Goal: Task Accomplishment & Management: Manage account settings

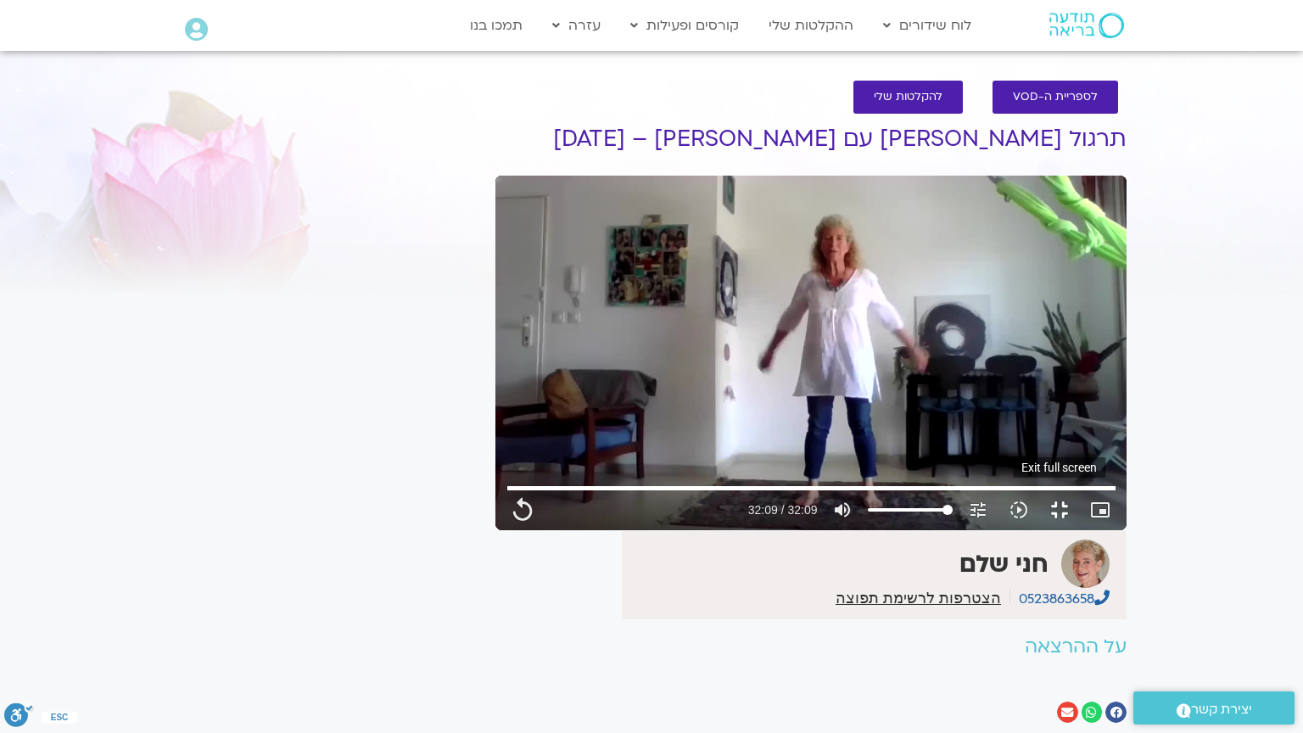
click at [1080, 530] on button "fullscreen_exit" at bounding box center [1059, 510] width 41 height 41
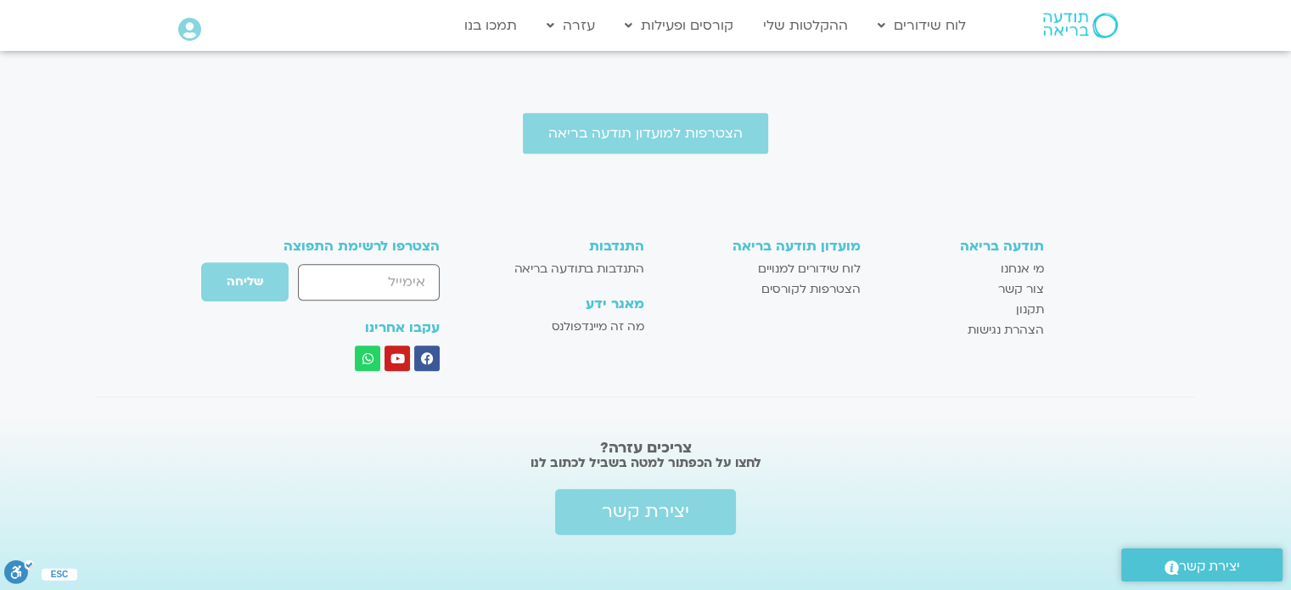
scroll to position [801, 0]
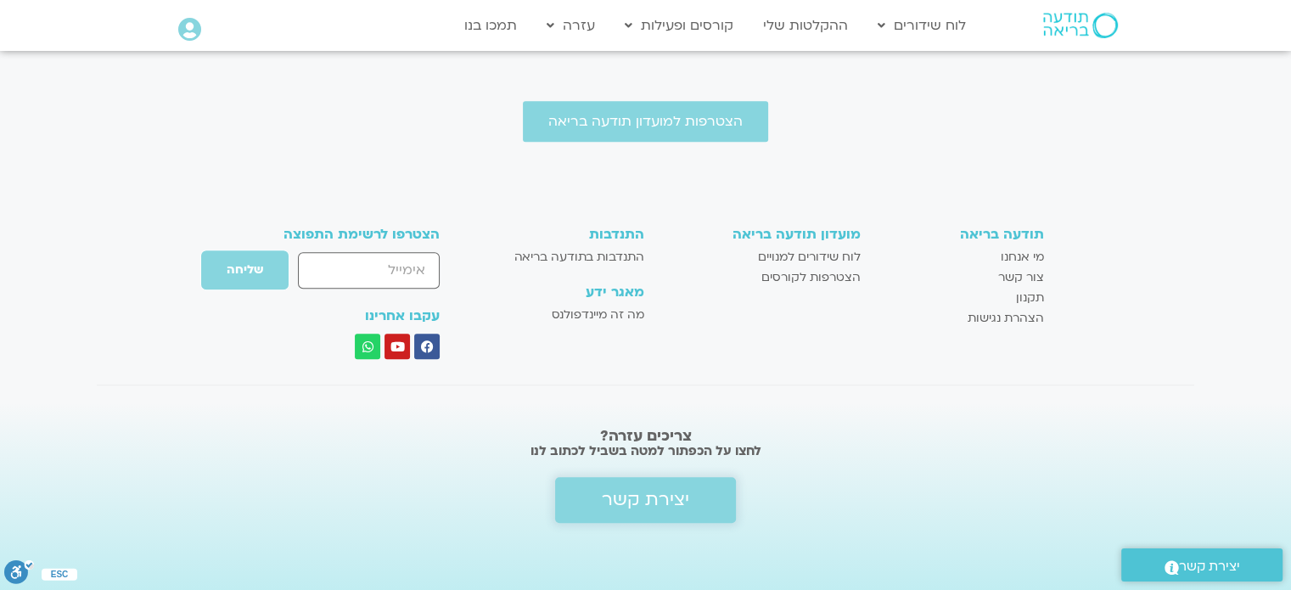
click at [625, 497] on span "יצירת קשר" at bounding box center [645, 500] width 87 height 20
type input "1929.56"
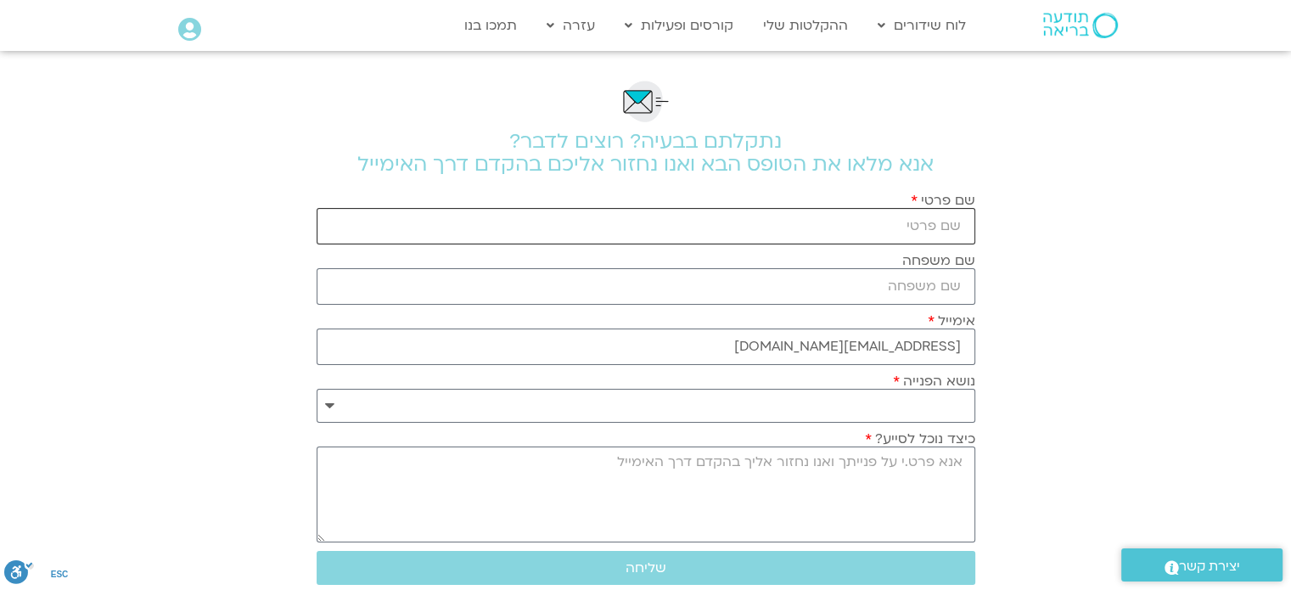
click at [804, 219] on input "שם פרטי" at bounding box center [645, 226] width 658 height 36
type input "[PERSON_NAME]"
click at [342, 400] on select "**********" at bounding box center [645, 406] width 658 height 34
select select "**********"
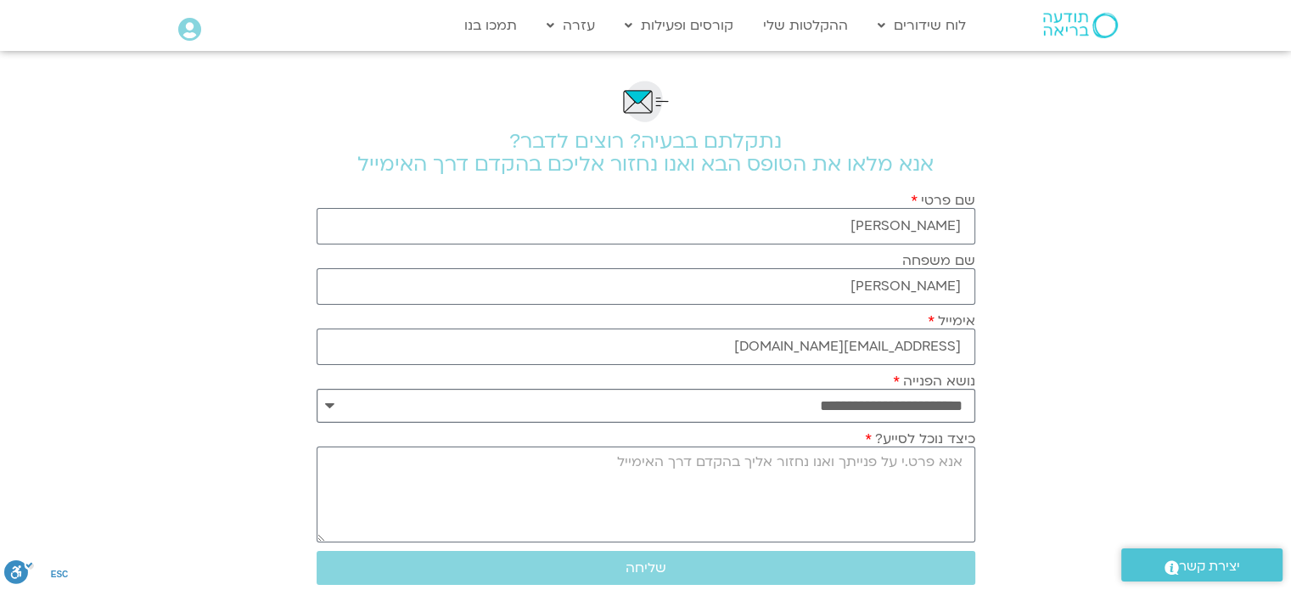
click at [316, 389] on select "**********" at bounding box center [645, 406] width 658 height 34
click at [919, 488] on textarea "כיצד נוכל לסייע?" at bounding box center [645, 494] width 658 height 96
type textarea "א"
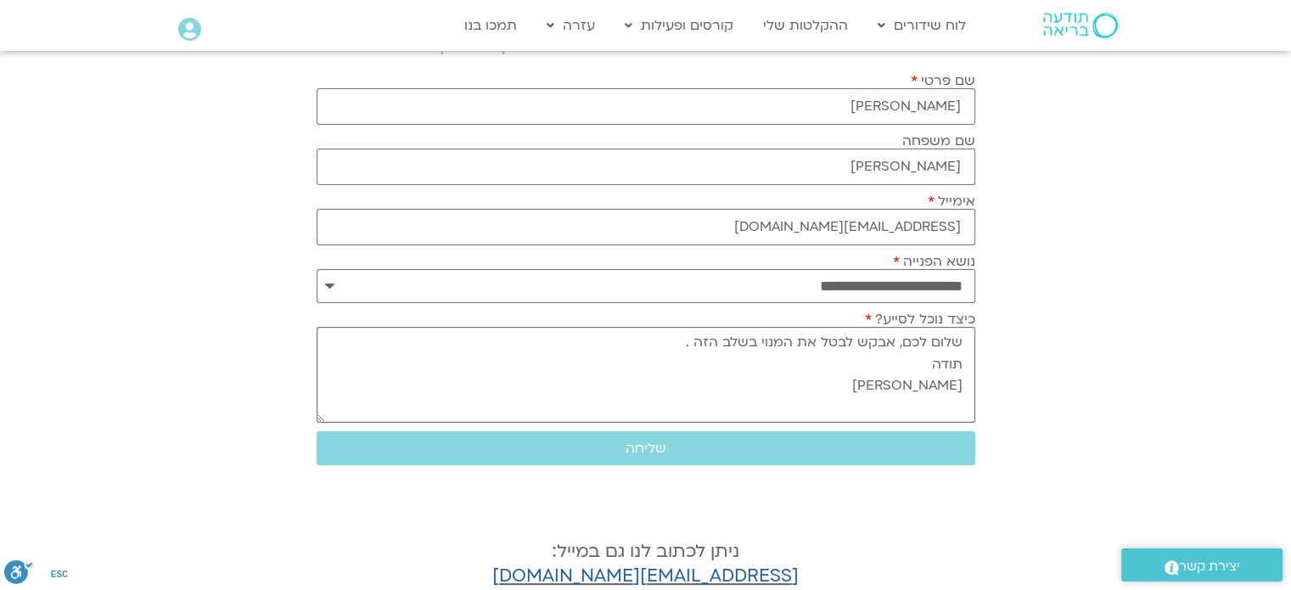
scroll to position [170, 0]
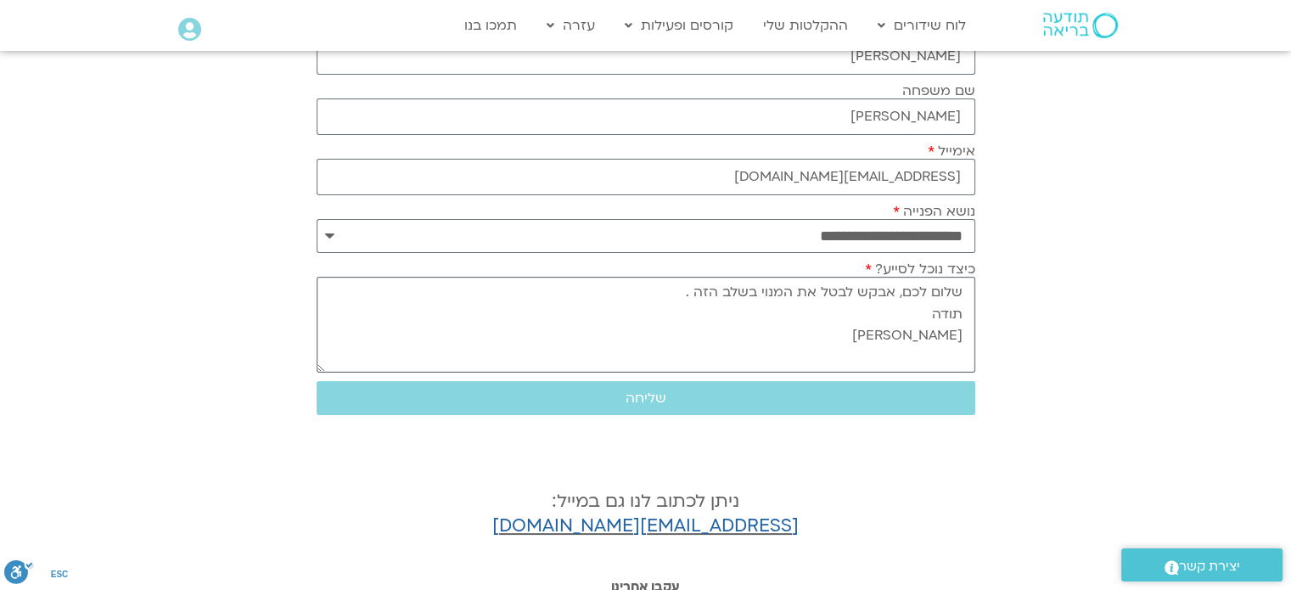
drag, startPoint x: 684, startPoint y: 291, endPoint x: 743, endPoint y: 314, distance: 63.7
click at [758, 298] on textarea "שלום לכם, אבקש לבטל את המנוי בשלב הזה . תודה לאה" at bounding box center [645, 325] width 658 height 96
type textarea "שלום לכם, אבקש לבטל את המנוי בשלב זה. תודה לאה"
click at [708, 393] on span "שליחה" at bounding box center [646, 397] width 618 height 15
